Goal: Transaction & Acquisition: Book appointment/travel/reservation

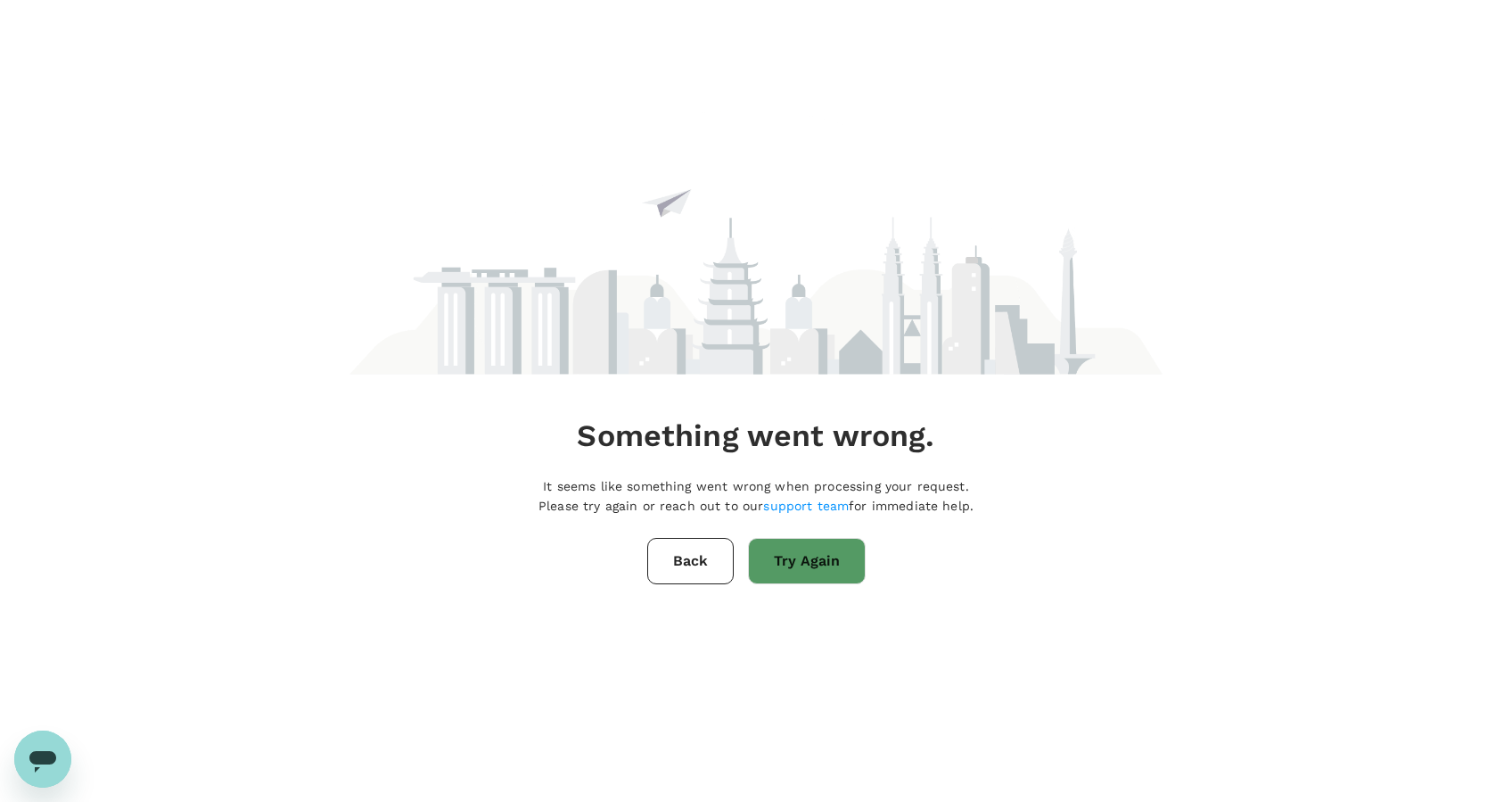
click at [713, 554] on button "Back" at bounding box center [690, 561] width 86 height 47
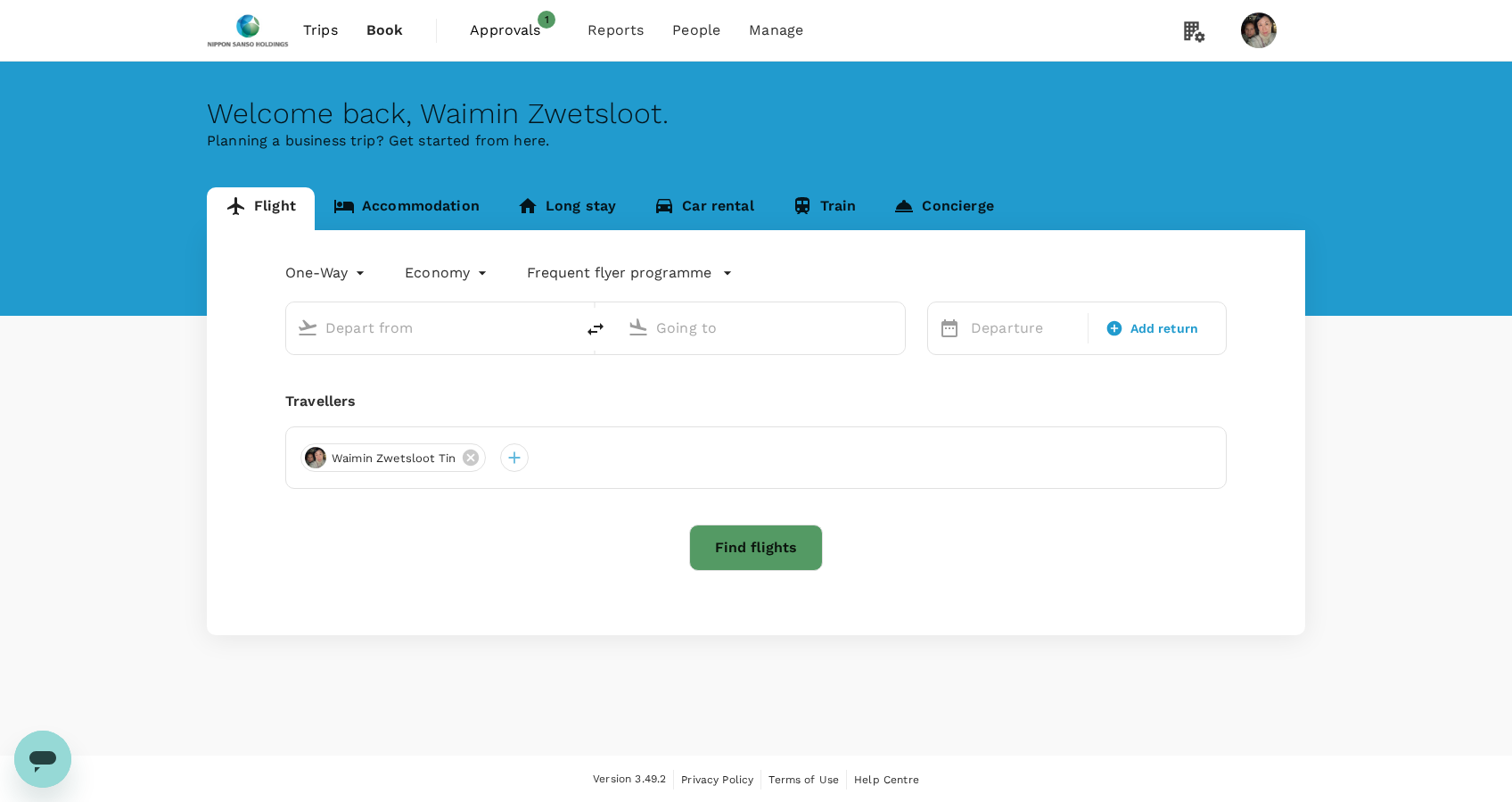
type input "roundtrip"
type input "business"
type input "Singapore Changi (SIN)"
type input "[GEOGRAPHIC_DATA], [GEOGRAPHIC_DATA] (any)"
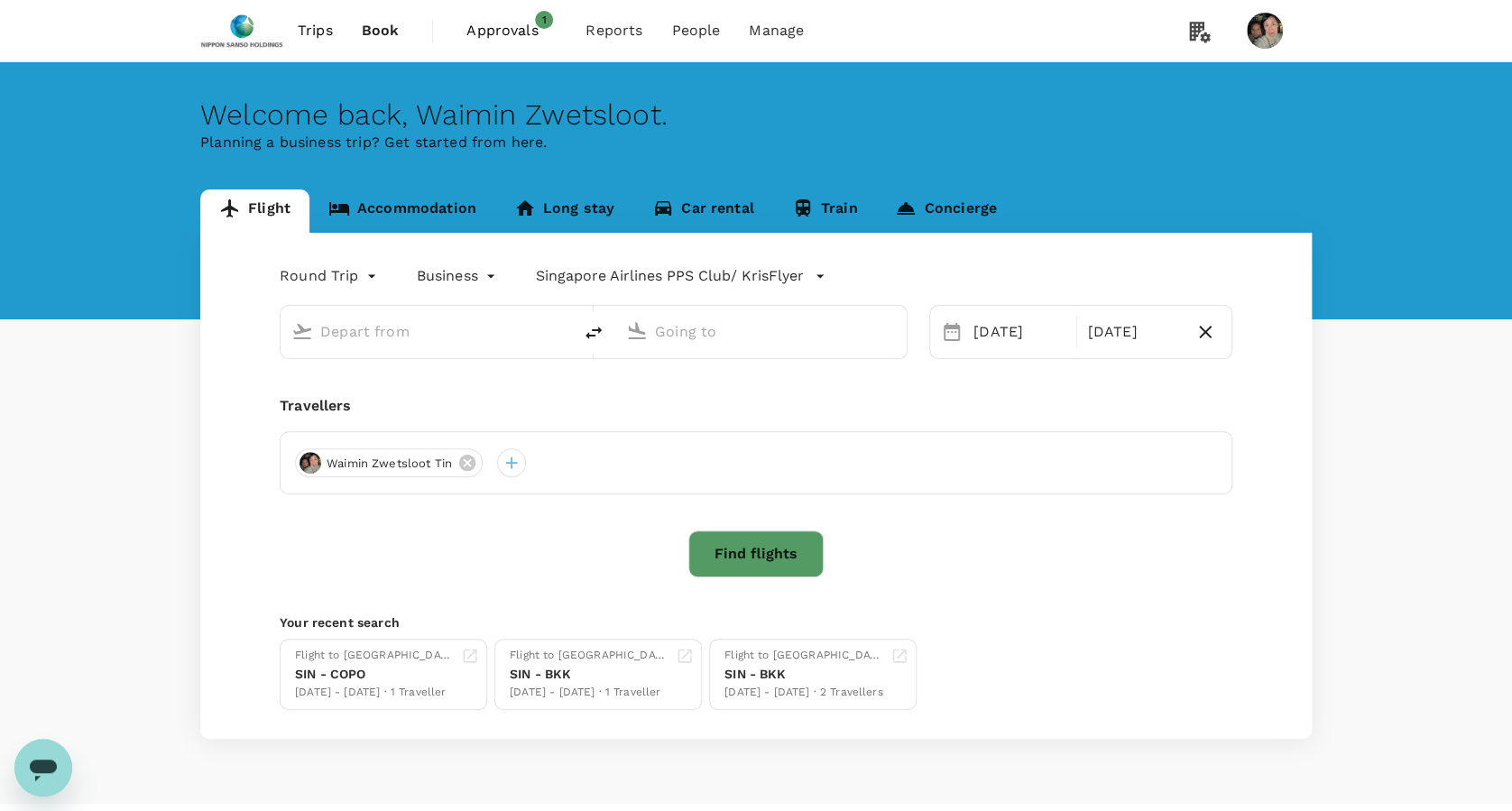
type input "Singapore Changi (SIN)"
type input "[GEOGRAPHIC_DATA], [GEOGRAPHIC_DATA] (any)"
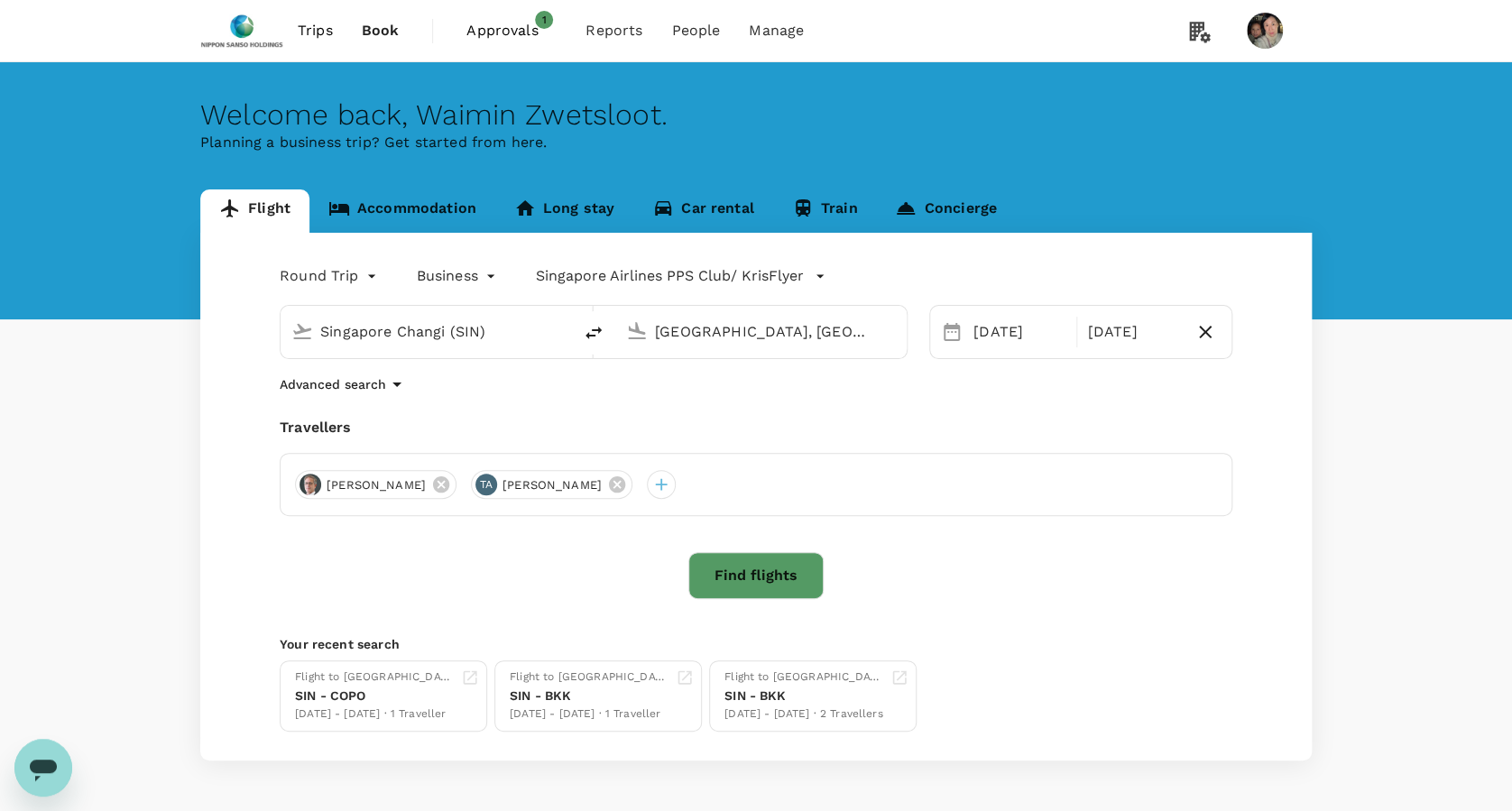
click at [522, 31] on span "Approvals" at bounding box center [511, 31] width 90 height 22
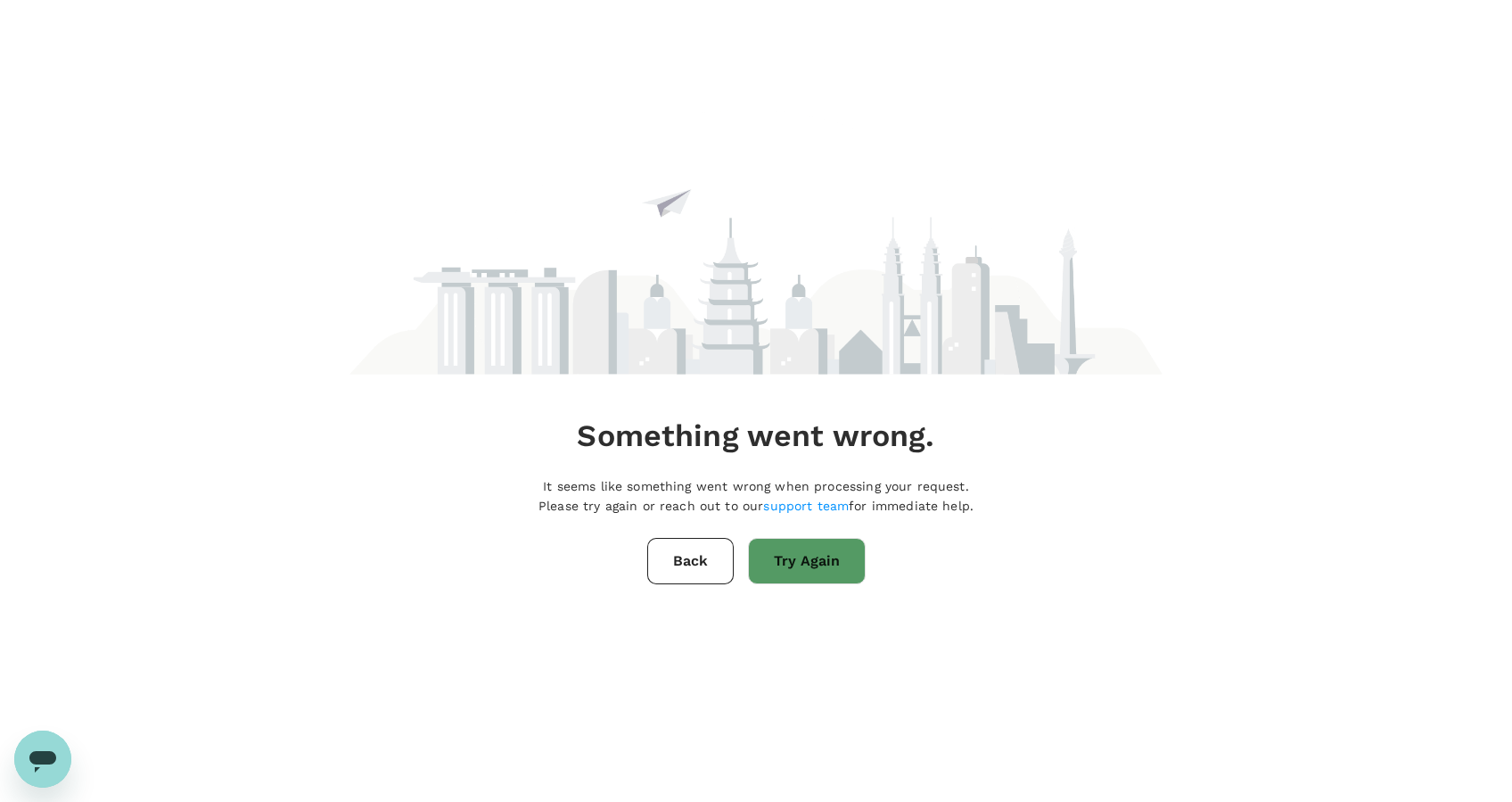
click at [781, 551] on button "Try Again" at bounding box center [807, 561] width 118 height 47
click at [707, 549] on button "Back" at bounding box center [690, 561] width 86 height 47
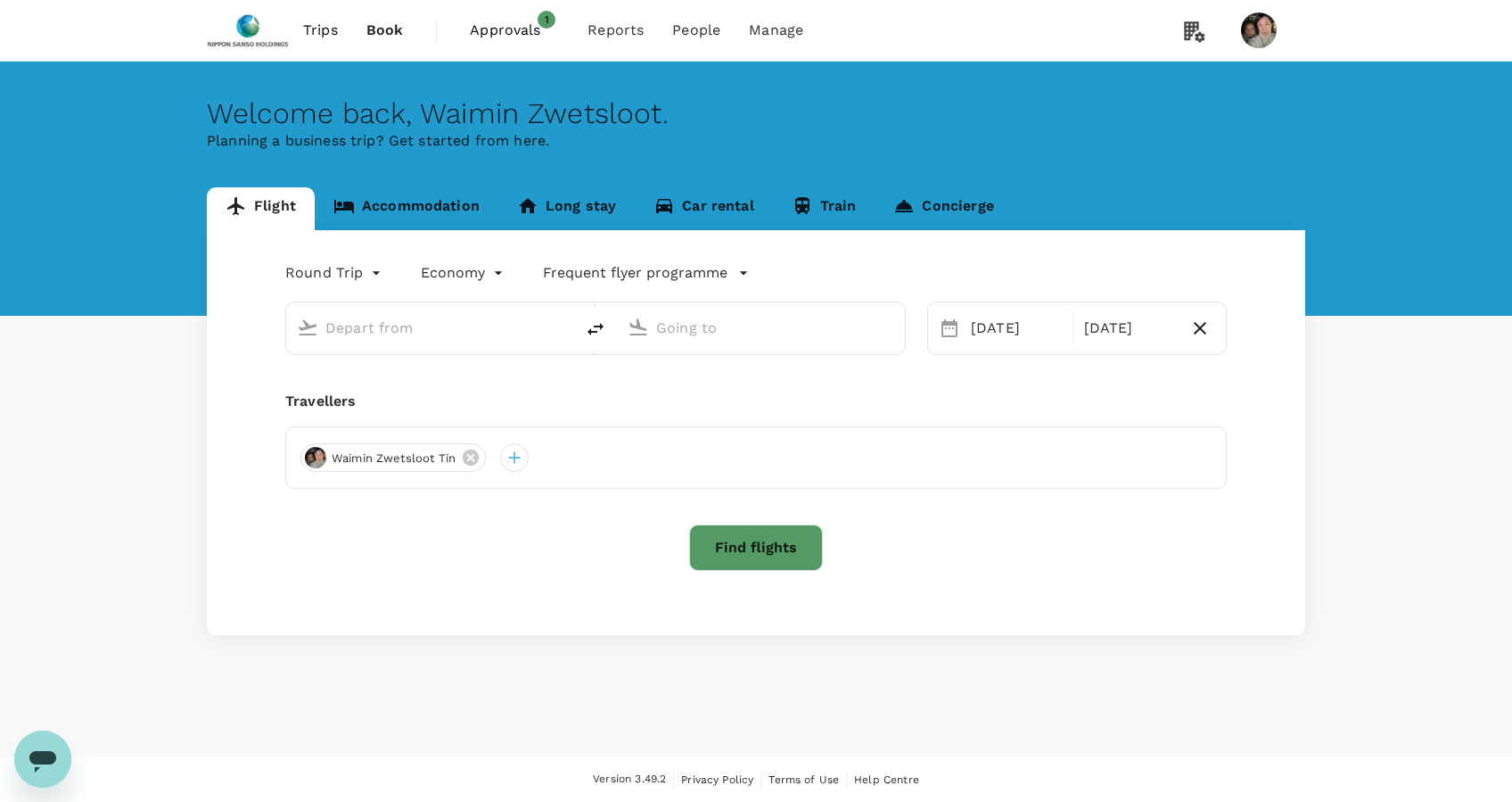
type input "business"
type input "Singapore Changi (SIN)"
type input "[GEOGRAPHIC_DATA], [GEOGRAPHIC_DATA] (any)"
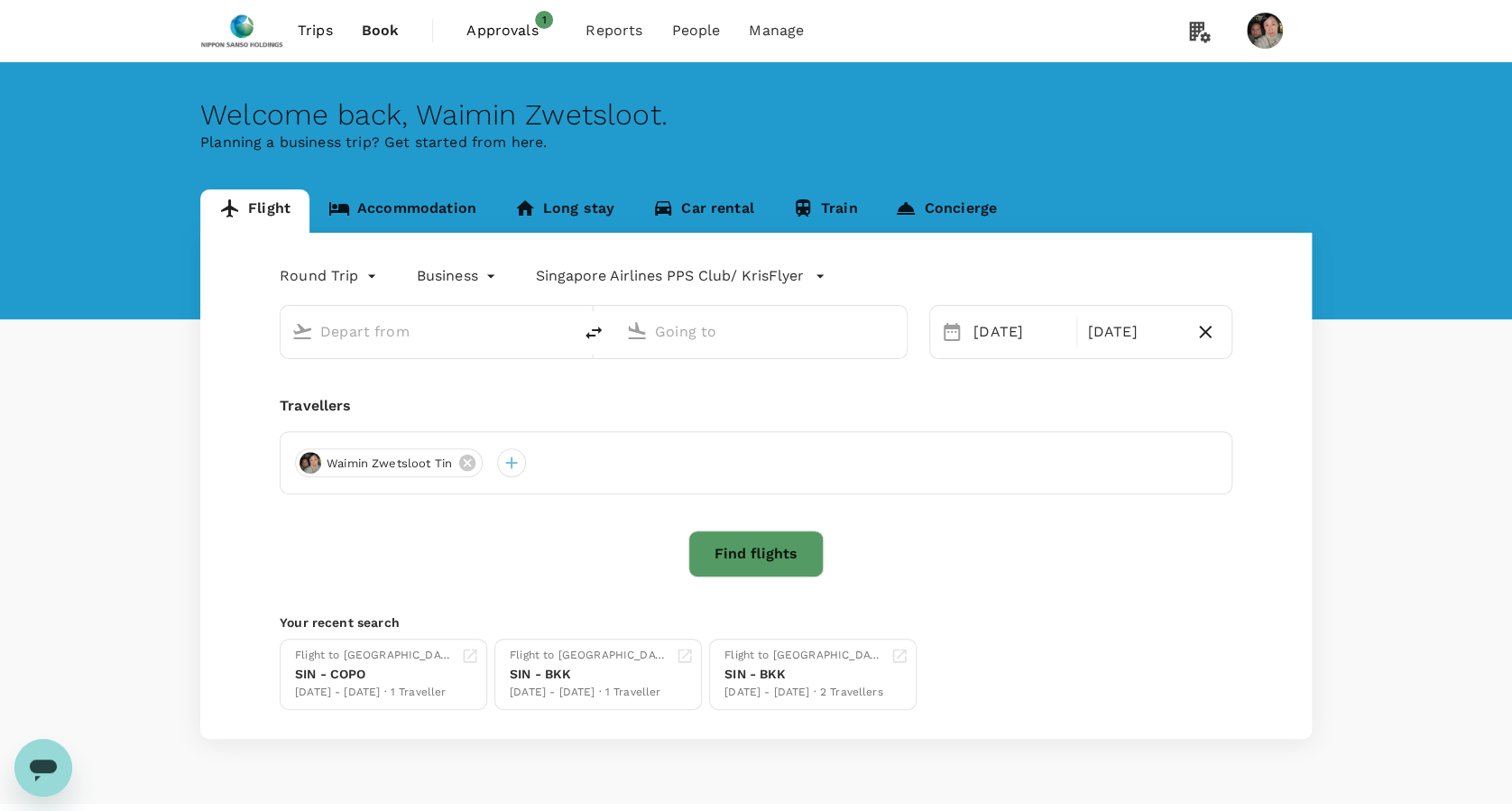
type input "Singapore Changi (SIN)"
type input "[GEOGRAPHIC_DATA], [GEOGRAPHIC_DATA] (any)"
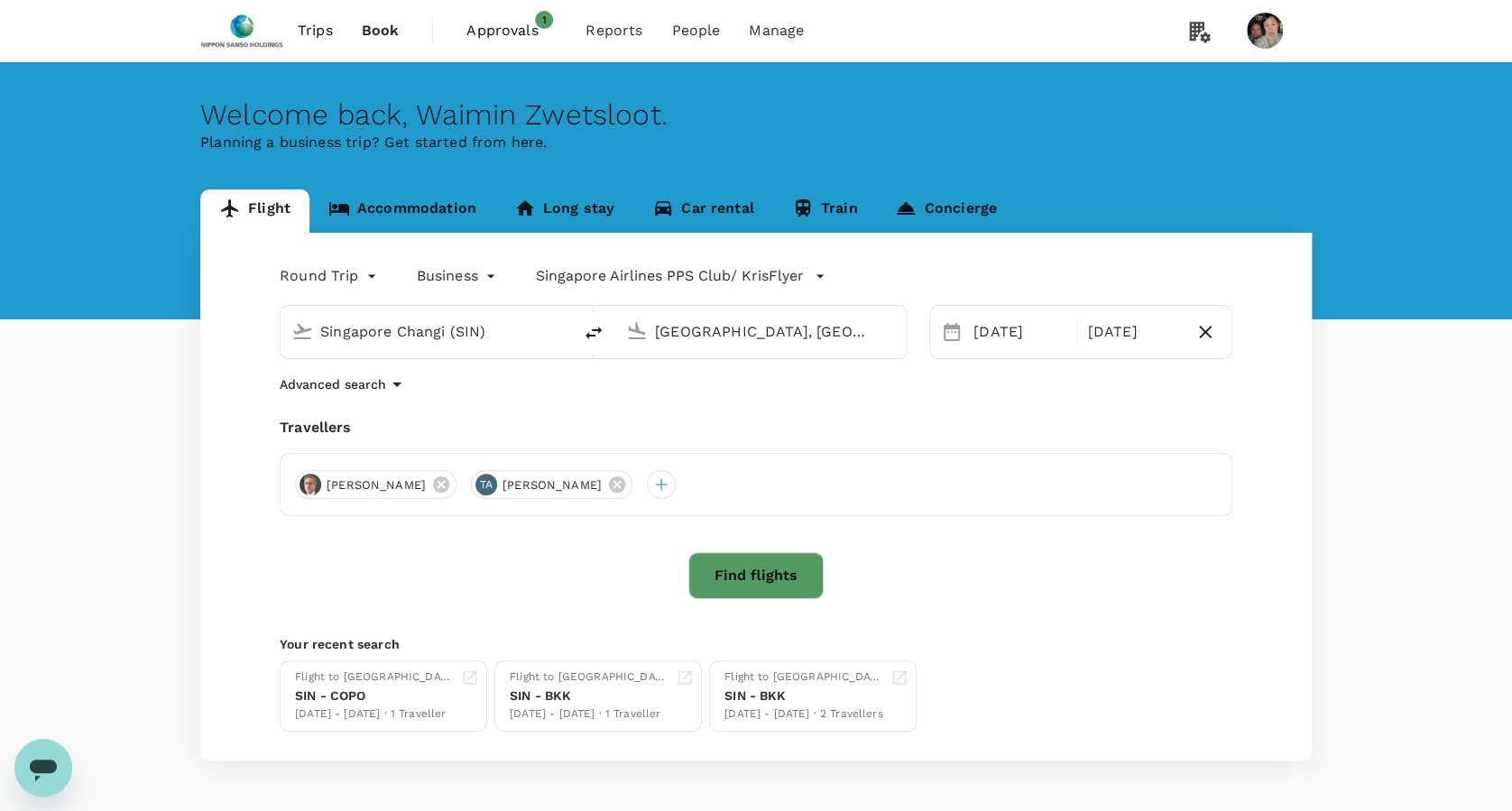
click at [520, 37] on span "Approvals" at bounding box center [511, 31] width 90 height 22
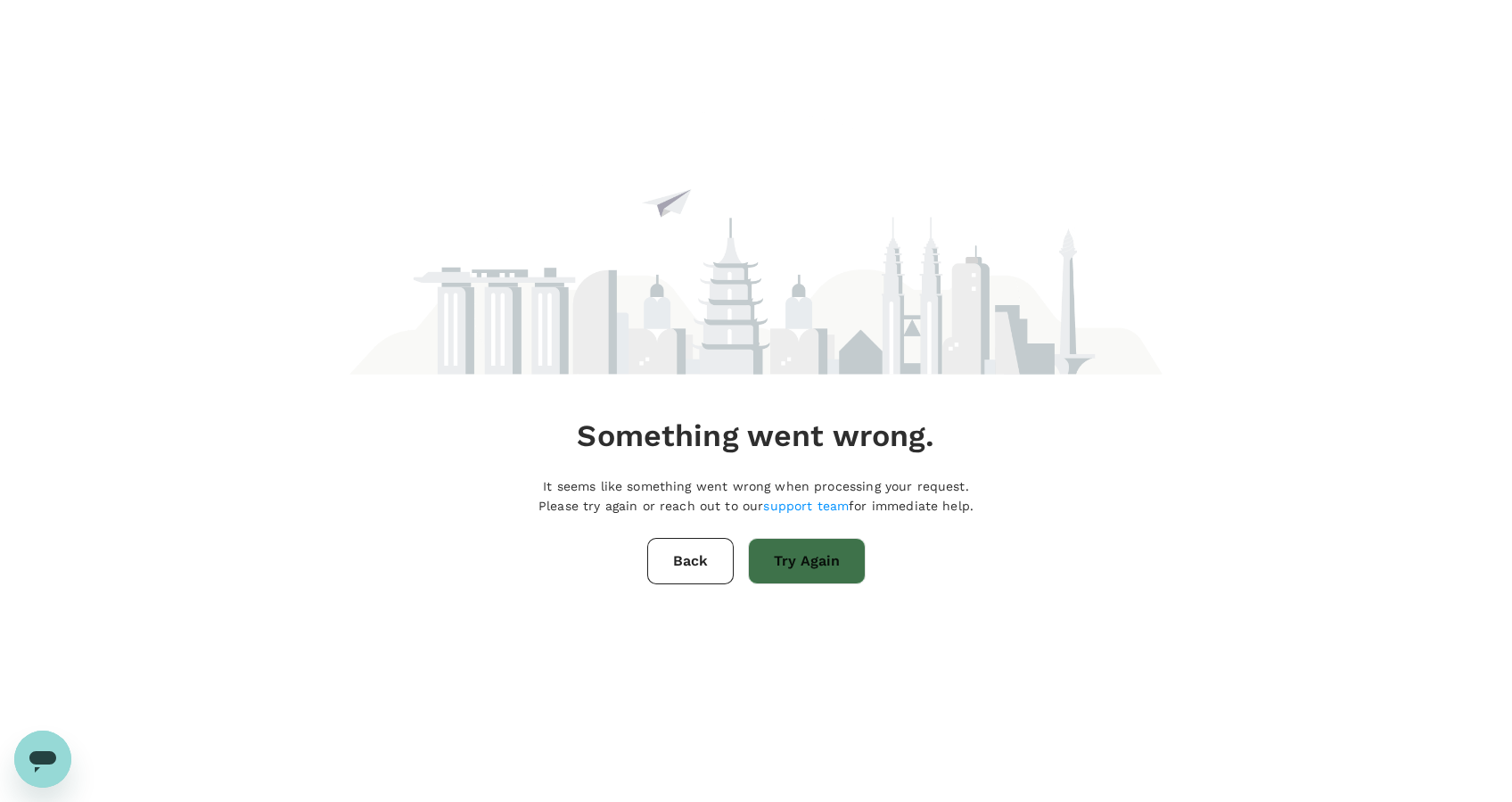
click at [806, 571] on button "Try Again" at bounding box center [807, 561] width 118 height 47
click at [667, 571] on button "Back" at bounding box center [690, 561] width 86 height 47
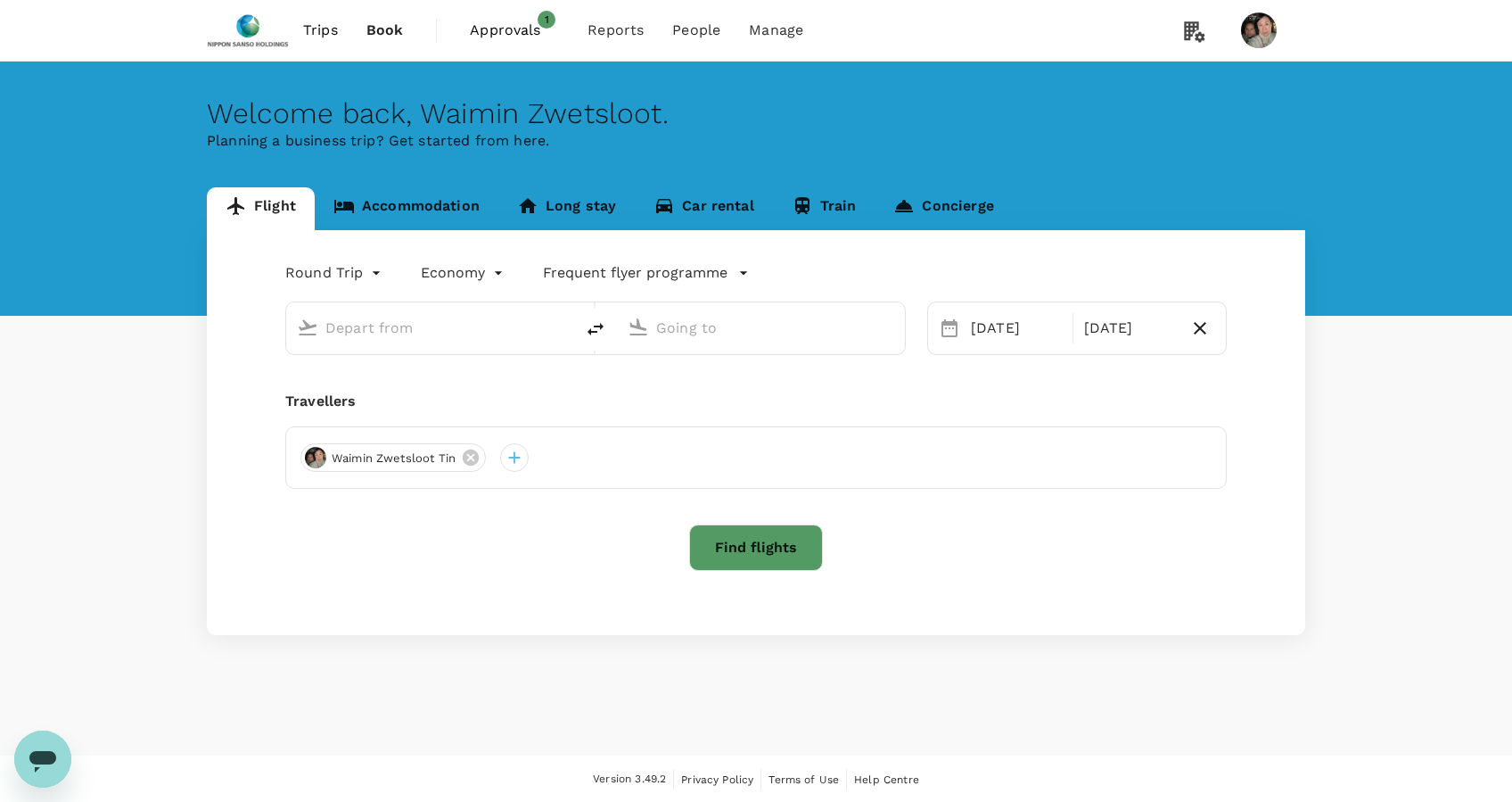
type input "business"
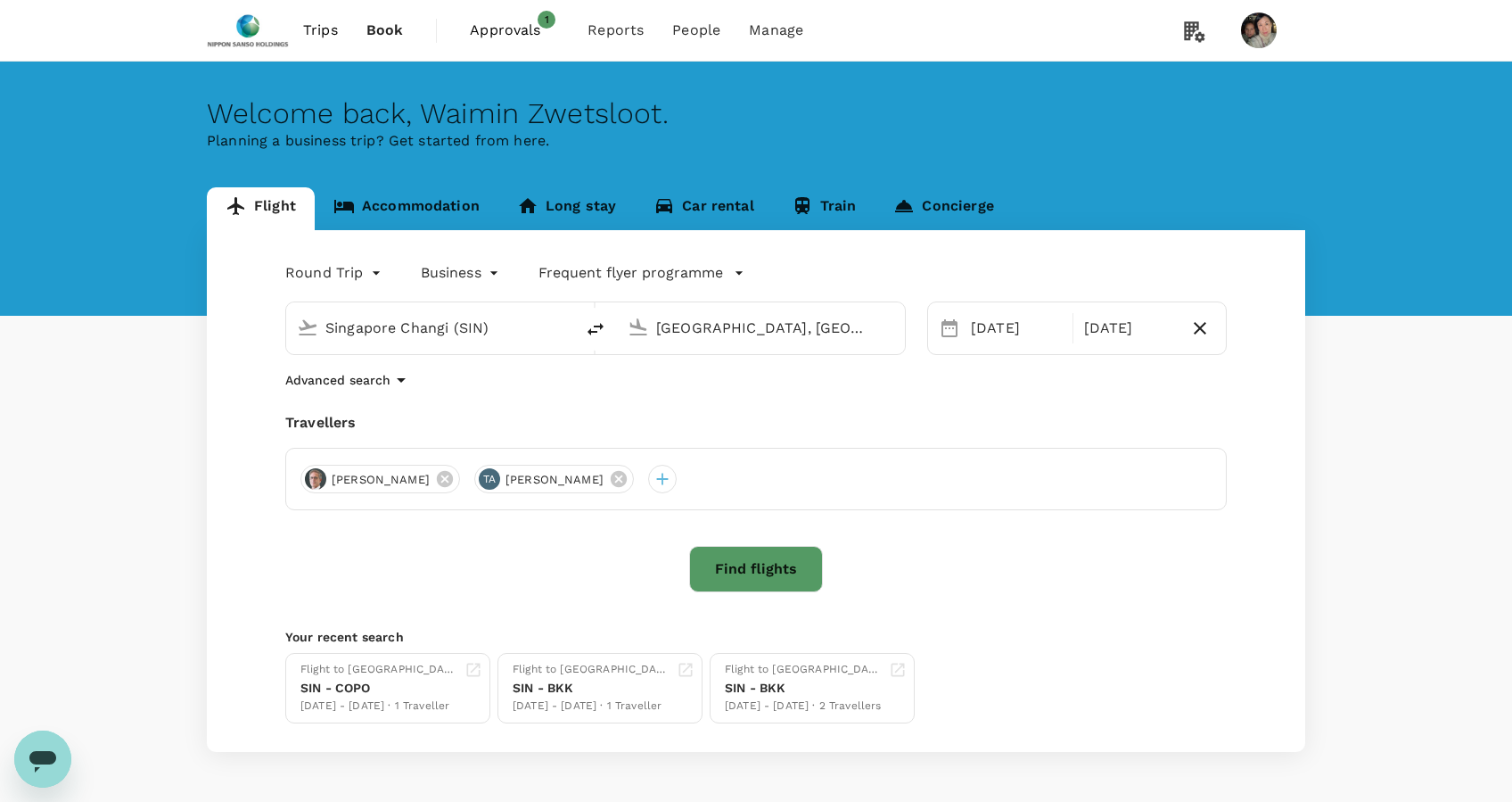
type input "Singapore Changi (SIN)"
type input "Porto, Portugal (any)"
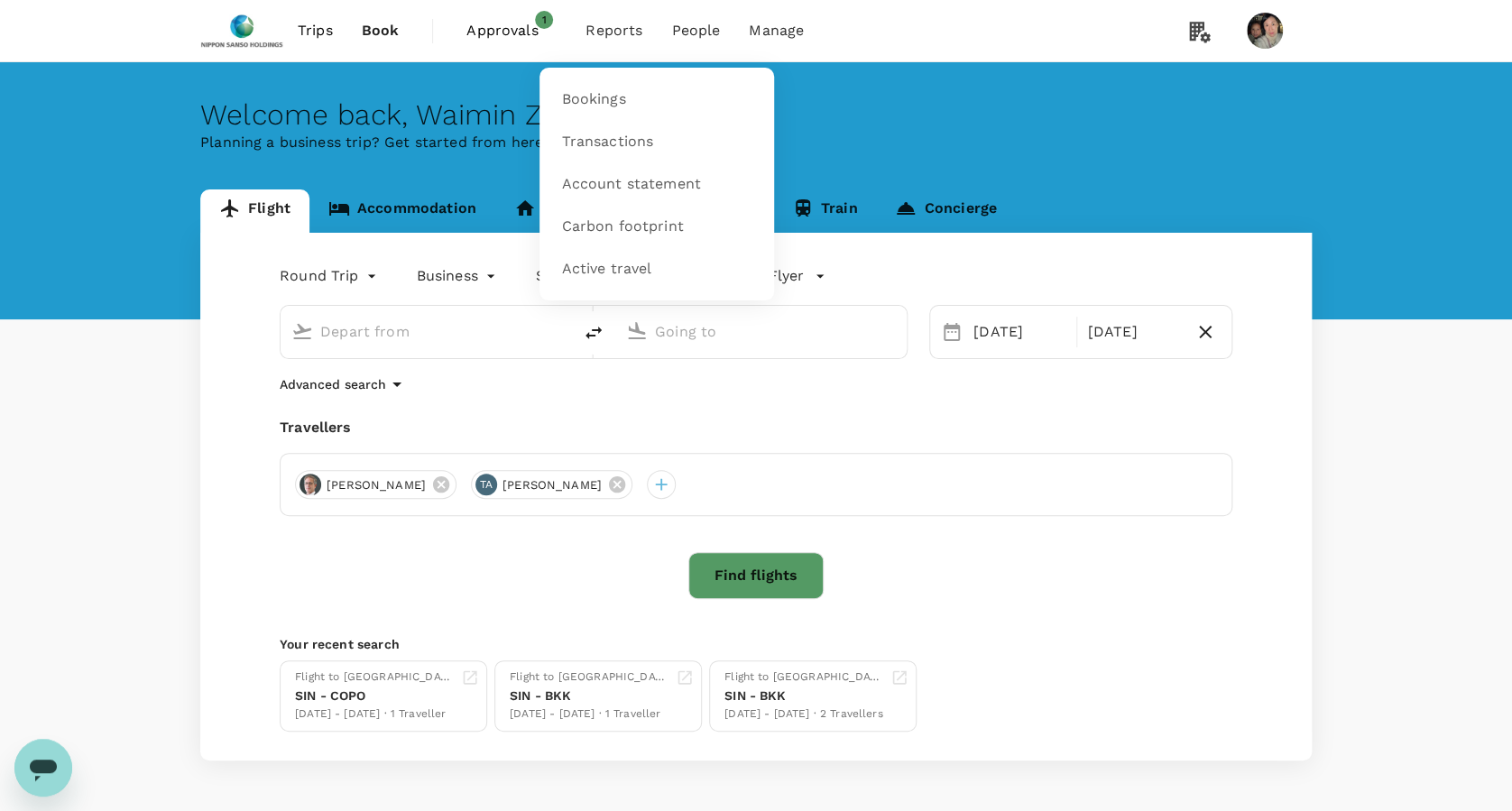
type input "Singapore Changi (SIN)"
type input "Porto, Portugal (any)"
click at [619, 84] on link "Bookings" at bounding box center [657, 100] width 213 height 42
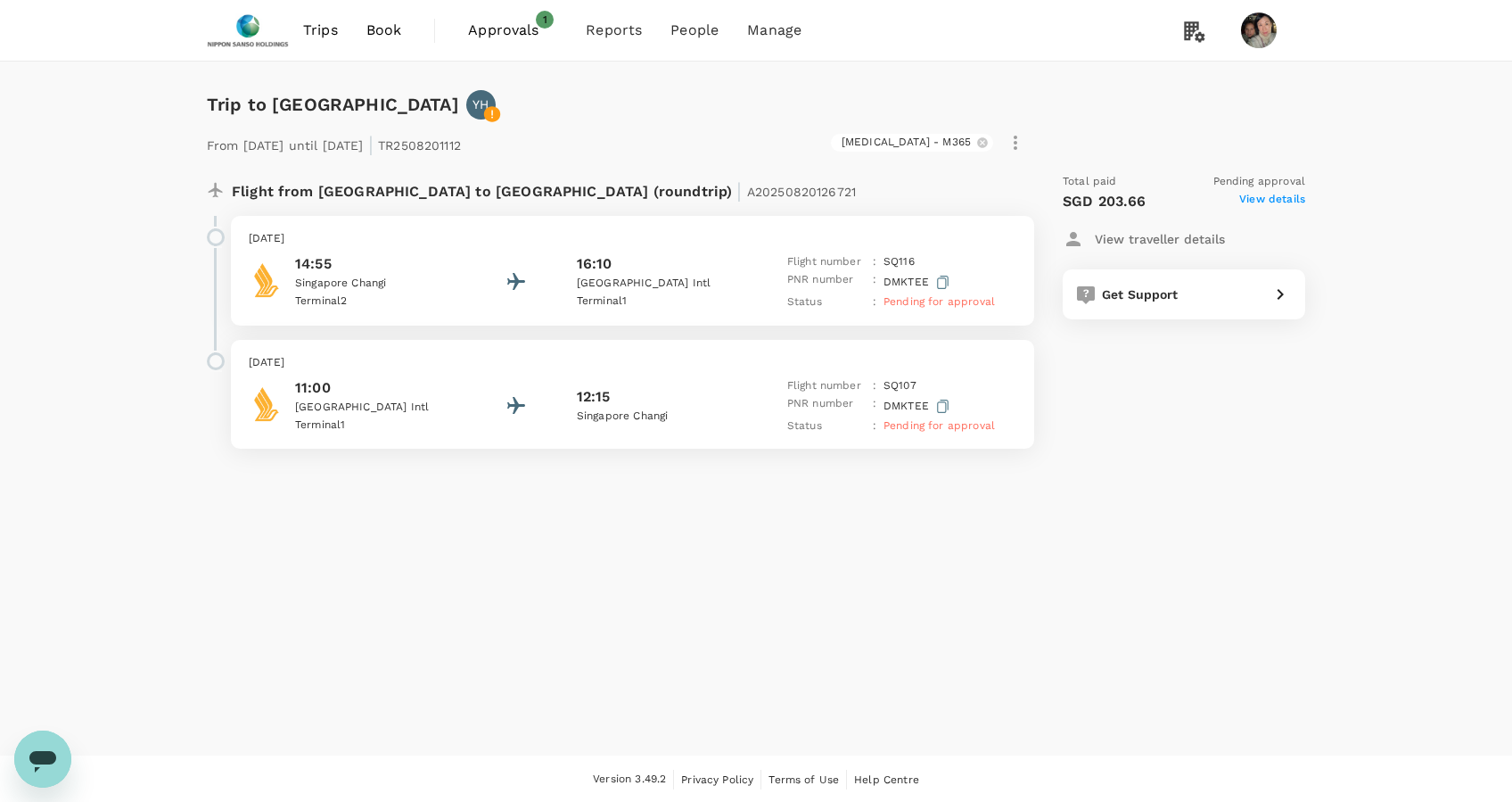
click at [1277, 201] on span "View details" at bounding box center [1272, 201] width 66 height 22
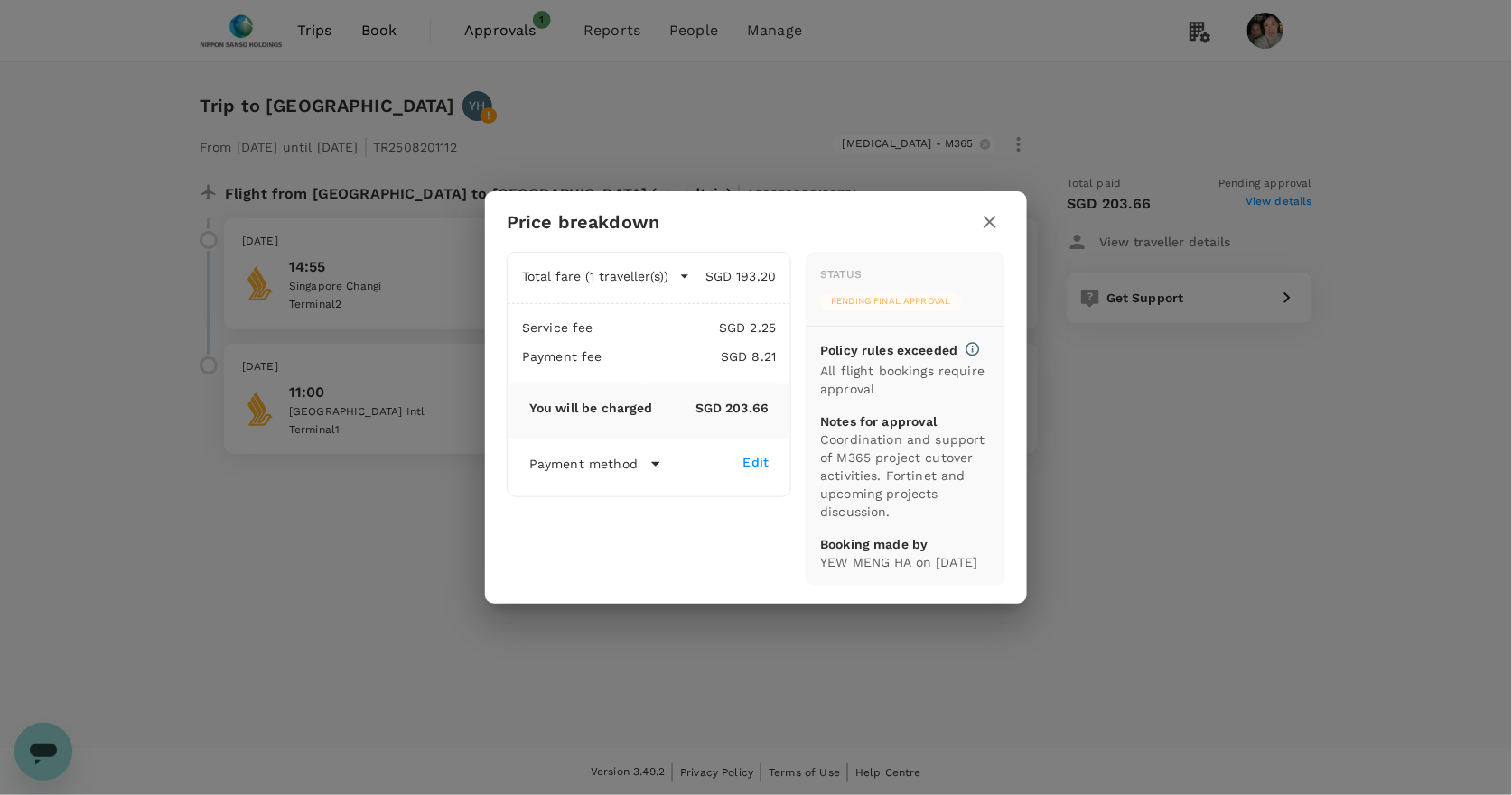
click at [983, 213] on icon "button" at bounding box center [990, 222] width 22 height 22
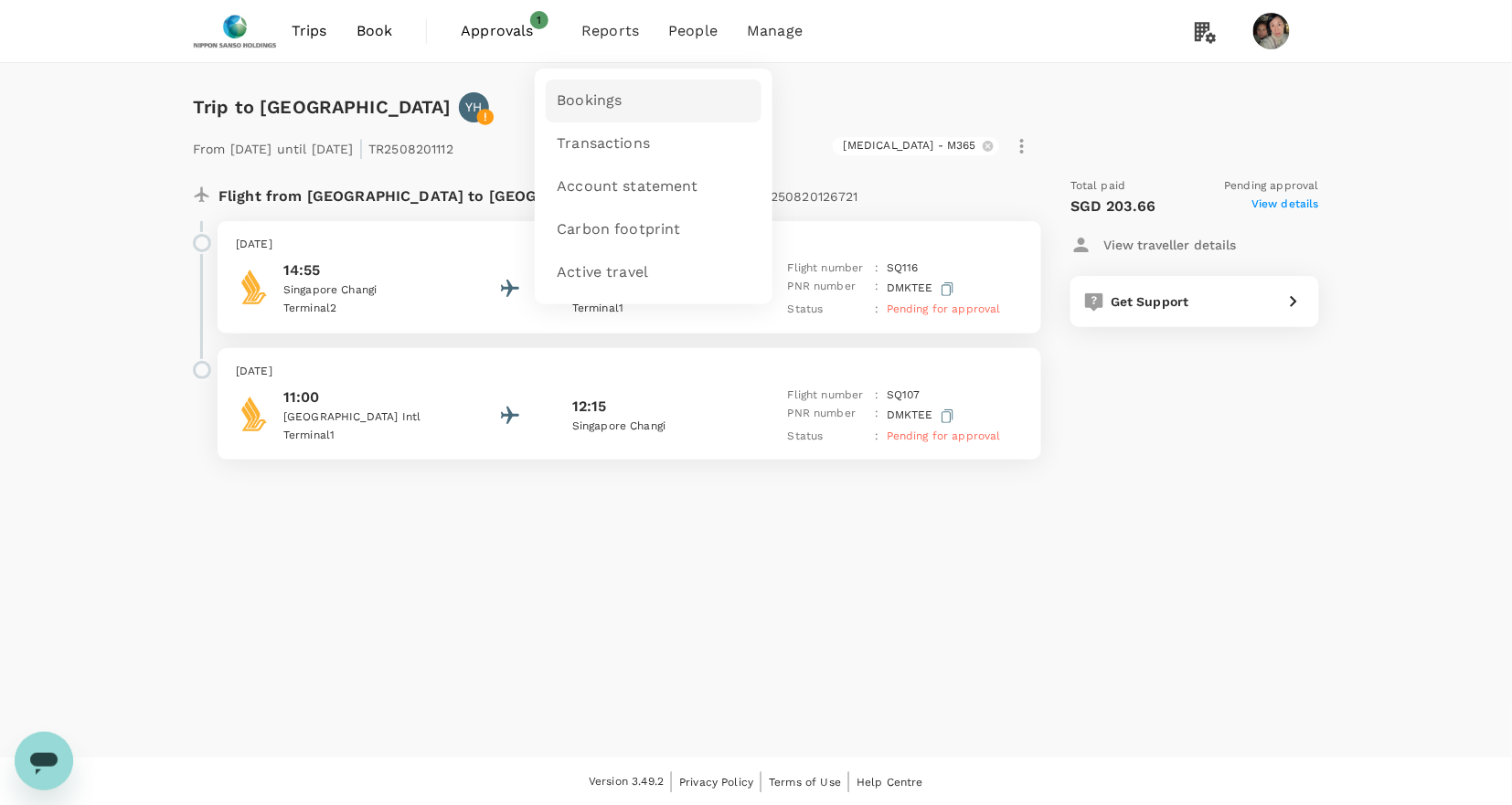
click at [590, 96] on span "Bookings" at bounding box center [589, 101] width 65 height 21
